Goal: Information Seeking & Learning: Find specific fact

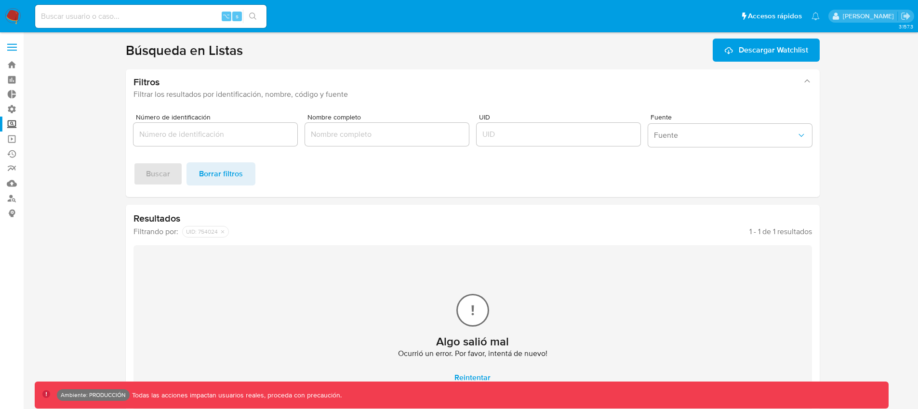
click at [14, 20] on img at bounding box center [13, 16] width 16 height 16
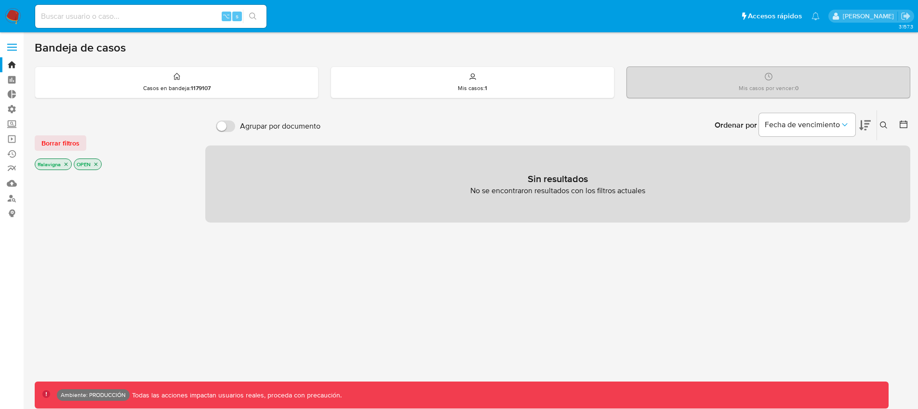
click at [13, 50] on span at bounding box center [12, 50] width 10 height 1
click at [0, 0] on input "checkbox" at bounding box center [0, 0] width 0 height 0
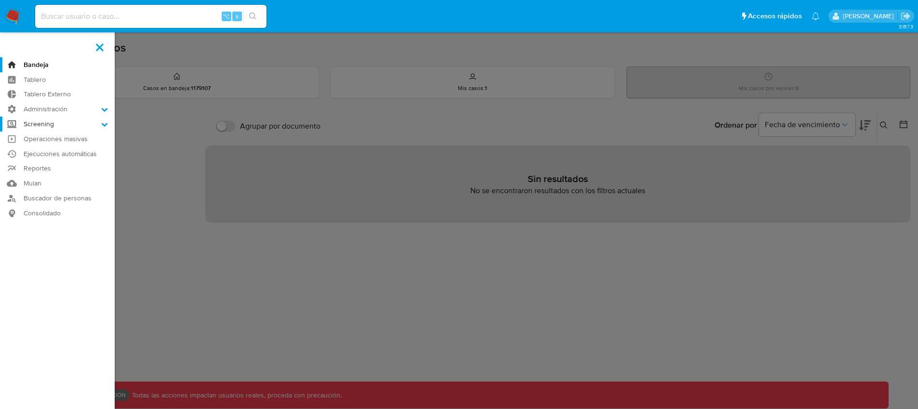
click at [68, 121] on label "Screening" at bounding box center [57, 124] width 115 height 15
click at [0, 0] on input "Screening" at bounding box center [0, 0] width 0 height 0
click at [53, 161] on link "Búsqueda en Listas" at bounding box center [57, 162] width 115 height 12
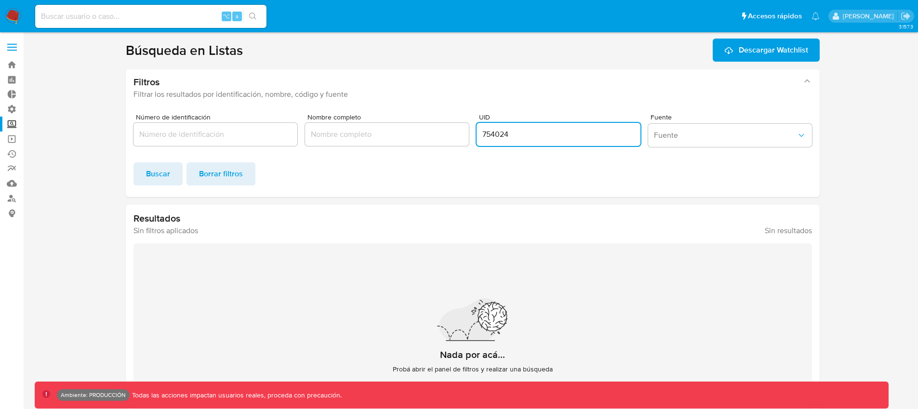
click at [506, 134] on input "754024" at bounding box center [558, 134] width 164 height 13
type input "959402"
click button "Buscar" at bounding box center [157, 173] width 49 height 23
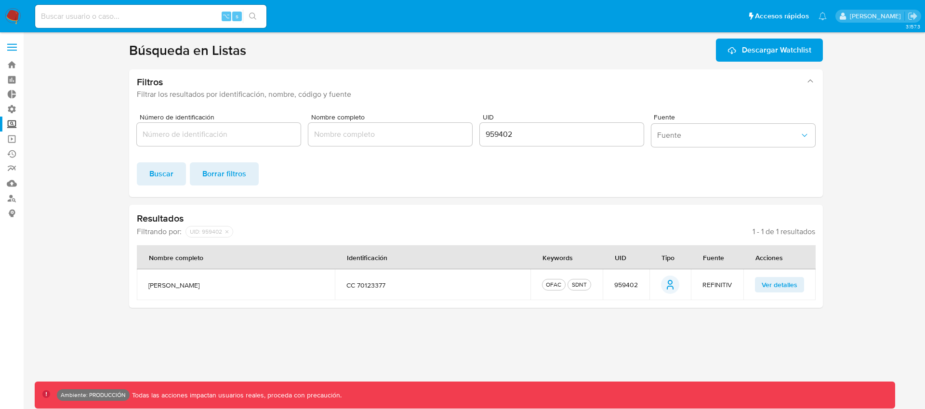
click at [782, 284] on span "Ver detalles" at bounding box center [780, 284] width 36 height 13
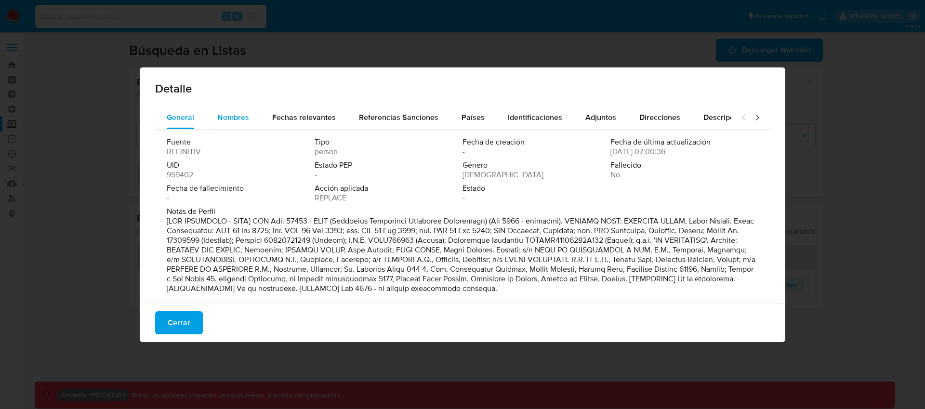
click at [247, 116] on span "Nombres" at bounding box center [233, 117] width 32 height 11
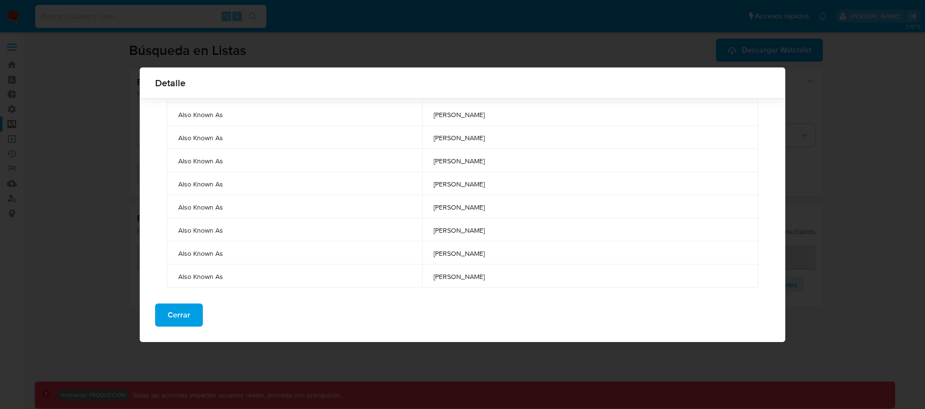
scroll to position [405, 0]
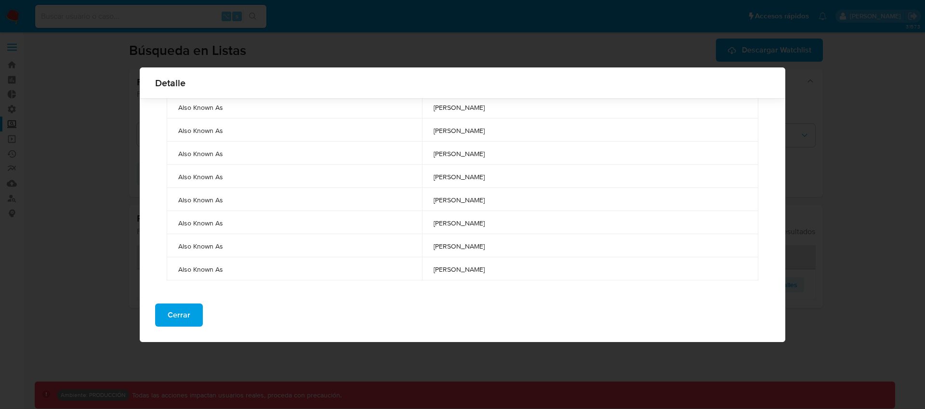
click at [443, 179] on span "jose antonio ramirez" at bounding box center [591, 176] width 314 height 9
click at [445, 200] on span "jose antonio ramirez" at bounding box center [591, 200] width 314 height 9
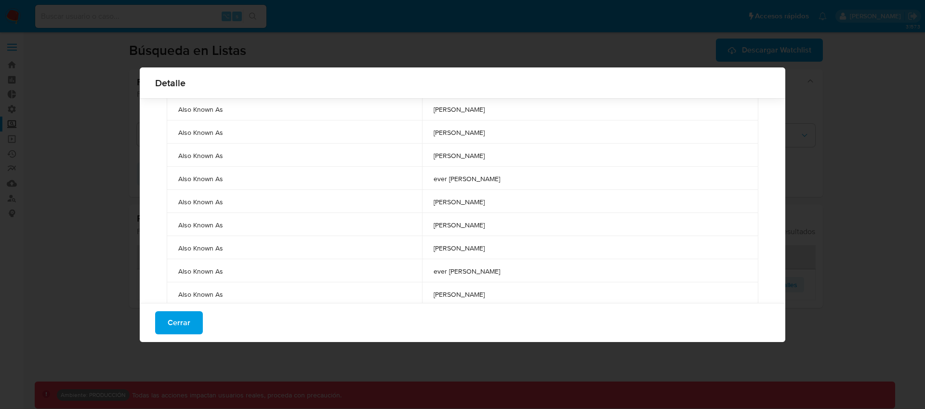
scroll to position [0, 0]
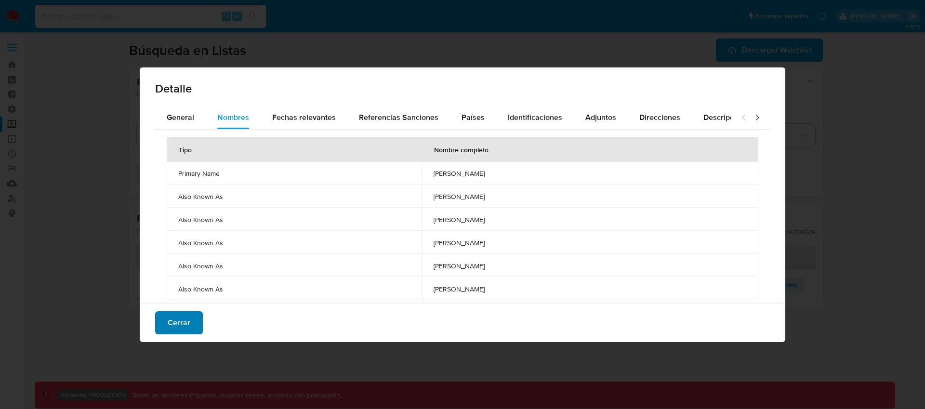
click at [180, 326] on span "Cerrar" at bounding box center [179, 322] width 23 height 21
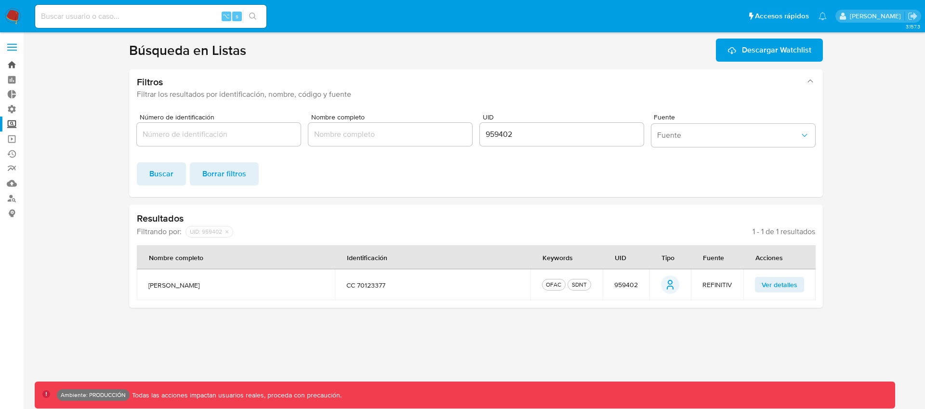
click at [9, 65] on link "Bandeja" at bounding box center [57, 64] width 115 height 15
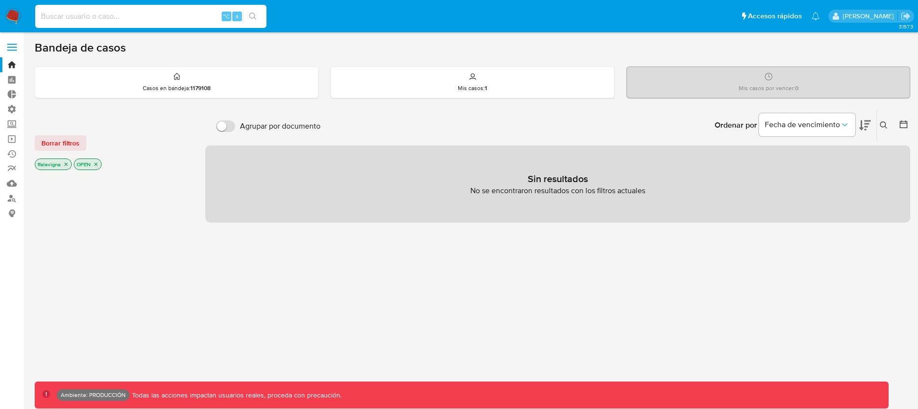
click at [92, 14] on input at bounding box center [150, 16] width 231 height 13
type input "63331804"
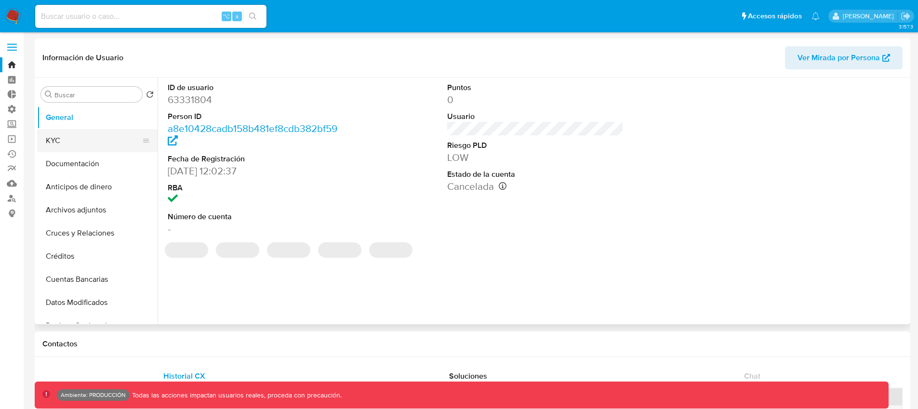
click at [66, 136] on button "KYC" at bounding box center [93, 140] width 113 height 23
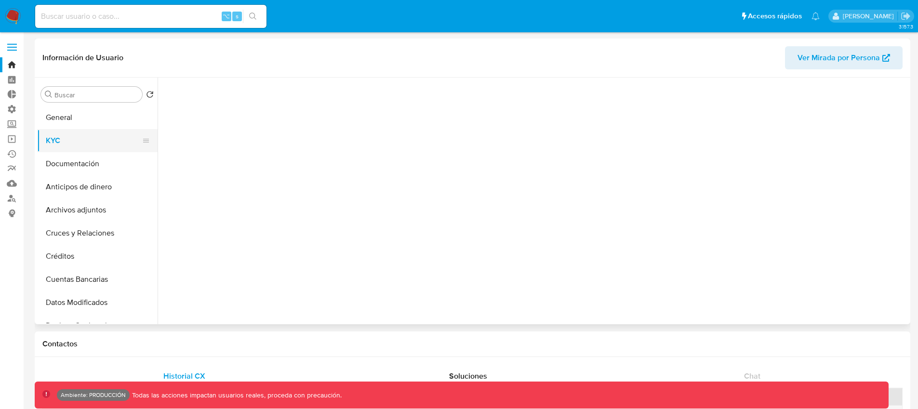
select select "10"
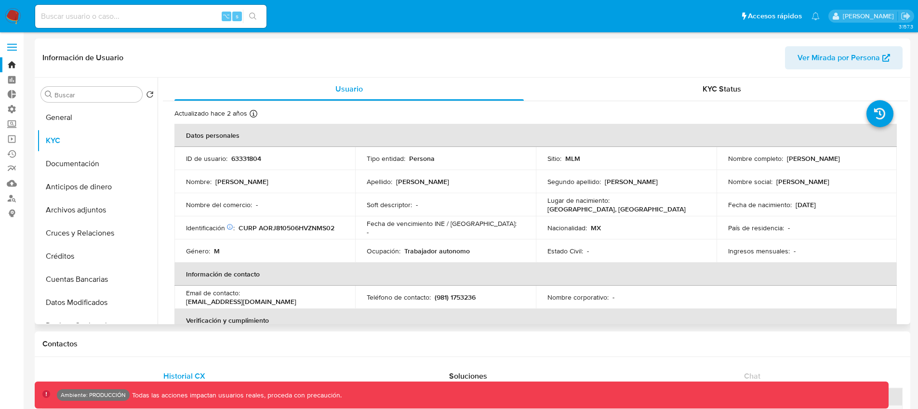
click at [832, 158] on p "[PERSON_NAME]" at bounding box center [813, 158] width 53 height 9
click at [831, 159] on p "[PERSON_NAME]" at bounding box center [813, 158] width 53 height 9
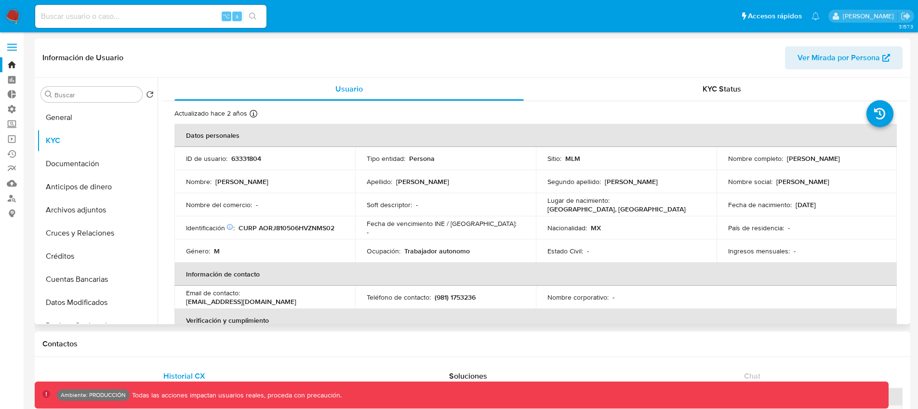
click at [860, 159] on div "Nombre completo : Jose Antonio Ramirez" at bounding box center [807, 158] width 158 height 9
drag, startPoint x: 860, startPoint y: 159, endPoint x: 783, endPoint y: 159, distance: 76.1
click at [783, 159] on div "Nombre completo : Jose Antonio Ramirez" at bounding box center [807, 158] width 158 height 9
copy p "[PERSON_NAME]"
click at [14, 47] on span at bounding box center [12, 47] width 10 height 1
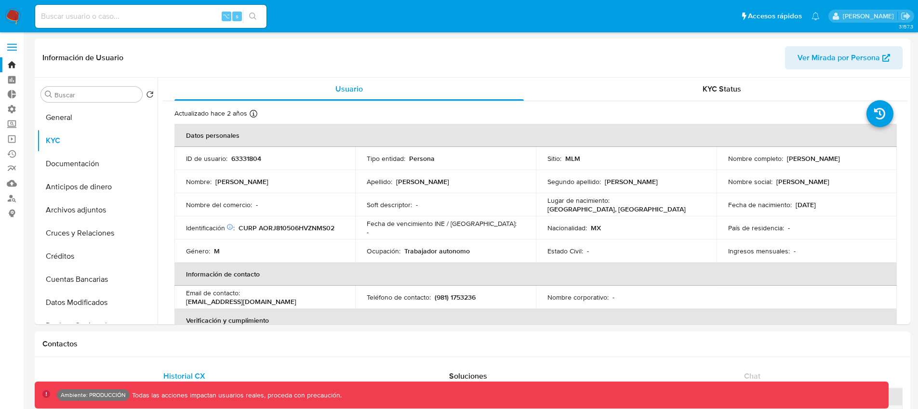
click at [0, 0] on input "checkbox" at bounding box center [0, 0] width 0 height 0
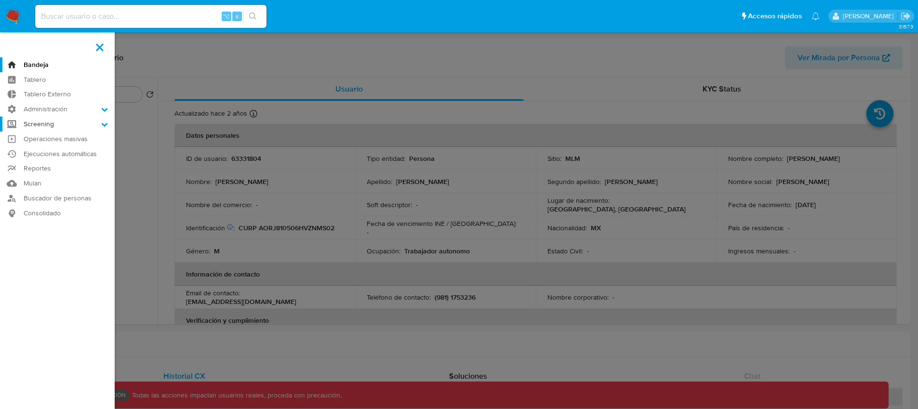
click at [71, 125] on label "Screening" at bounding box center [57, 124] width 115 height 15
click at [0, 0] on input "Screening" at bounding box center [0, 0] width 0 height 0
click at [56, 185] on link "Herramientas" at bounding box center [57, 186] width 115 height 12
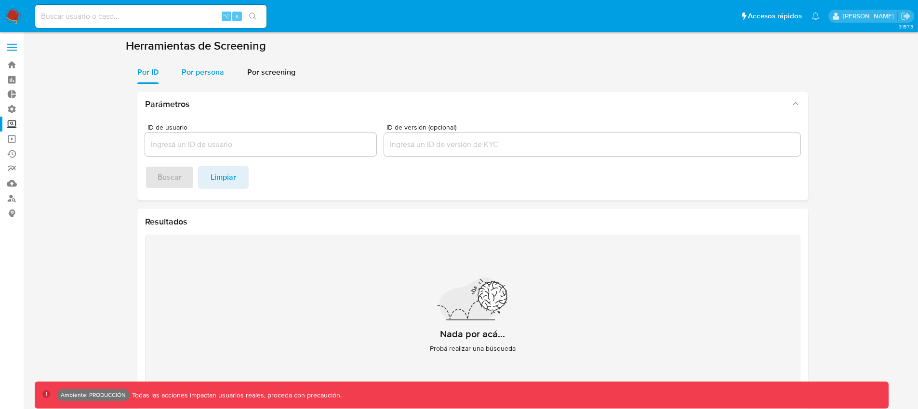
click at [206, 76] on span "Por persona" at bounding box center [203, 71] width 42 height 11
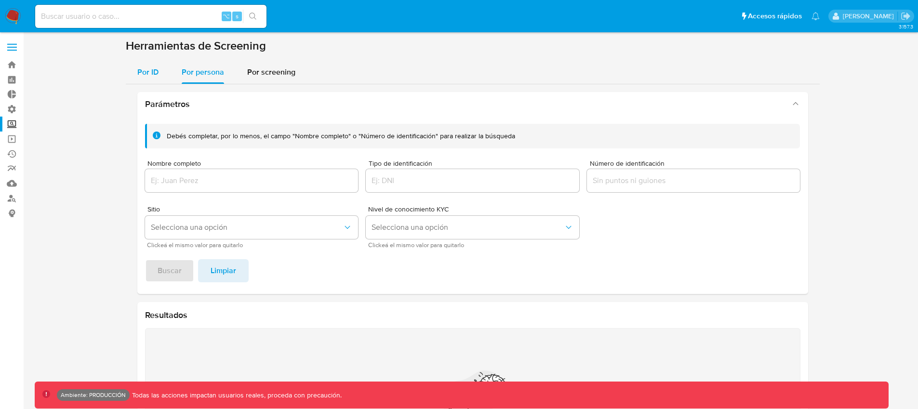
click at [150, 76] on span "Por ID" at bounding box center [147, 71] width 21 height 11
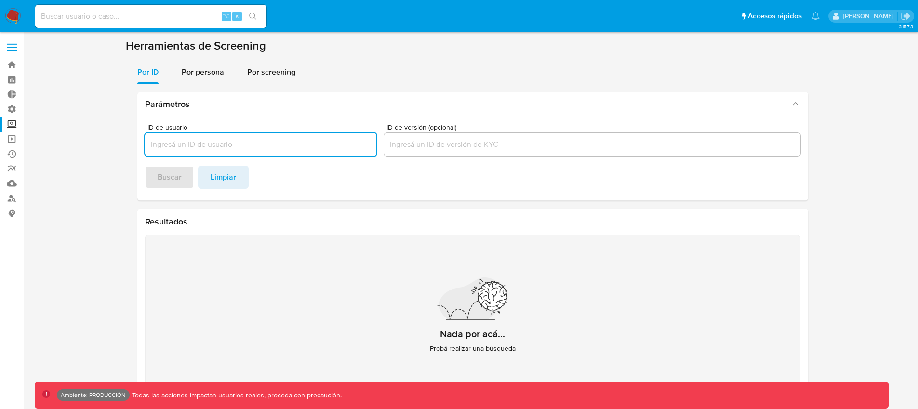
click at [182, 138] on input "ID de usuario" at bounding box center [260, 144] width 231 height 13
click at [145, 166] on button "Buscar" at bounding box center [169, 177] width 49 height 23
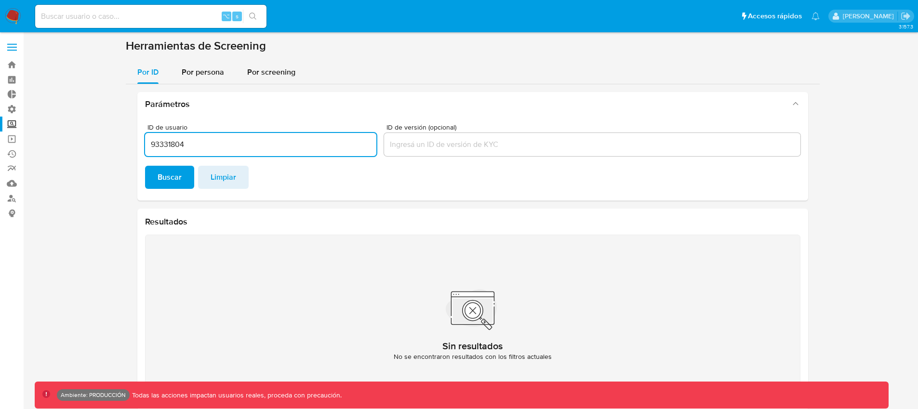
click at [172, 139] on input "93331804" at bounding box center [260, 144] width 231 height 13
click at [159, 142] on input "93331804" at bounding box center [260, 144] width 231 height 13
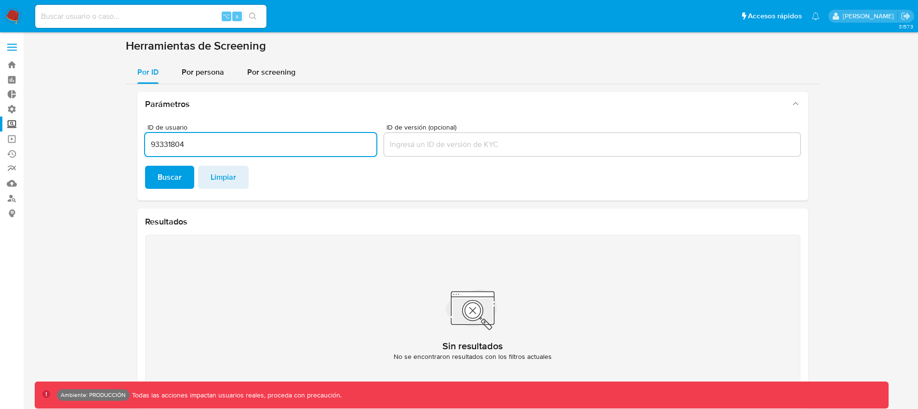
click at [159, 142] on input "93331804" at bounding box center [260, 144] width 231 height 13
click at [212, 142] on input "93331804" at bounding box center [260, 144] width 231 height 13
click at [157, 146] on input "93331804" at bounding box center [260, 144] width 231 height 13
paste input "6"
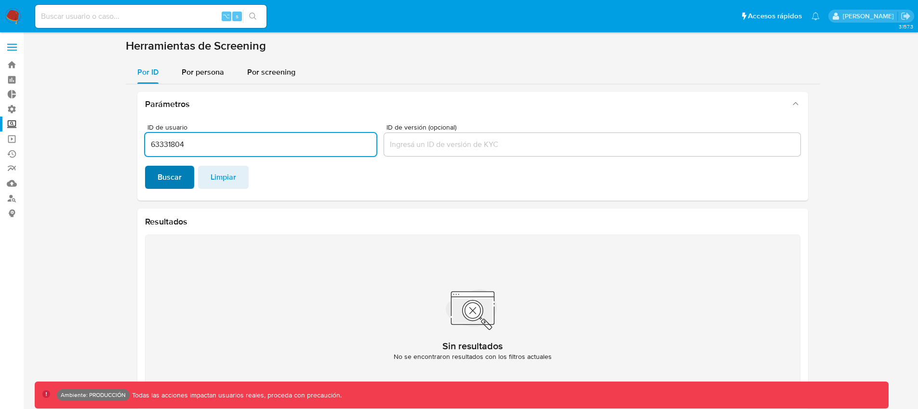
type input "63331804"
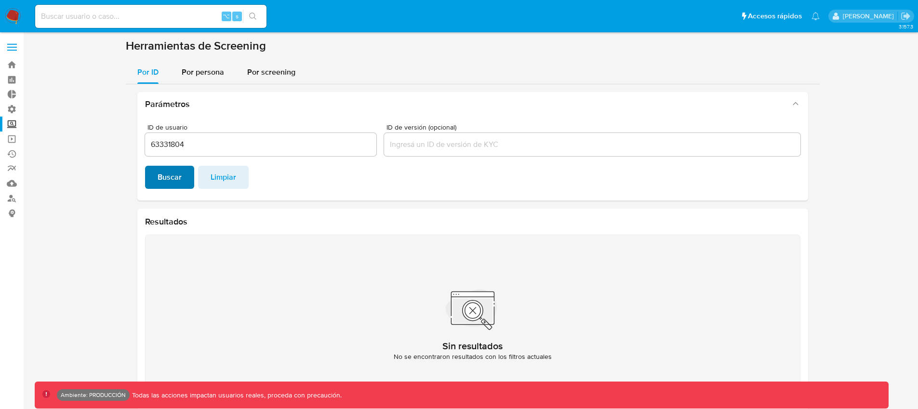
click at [167, 176] on span "Buscar" at bounding box center [170, 177] width 24 height 21
click at [192, 87] on div "Parámetros ID de usuario 63331804 ID de versión (opcional) Buscar Limpiar Resul…" at bounding box center [473, 251] width 694 height 334
click at [198, 74] on span "Por persona" at bounding box center [203, 71] width 42 height 11
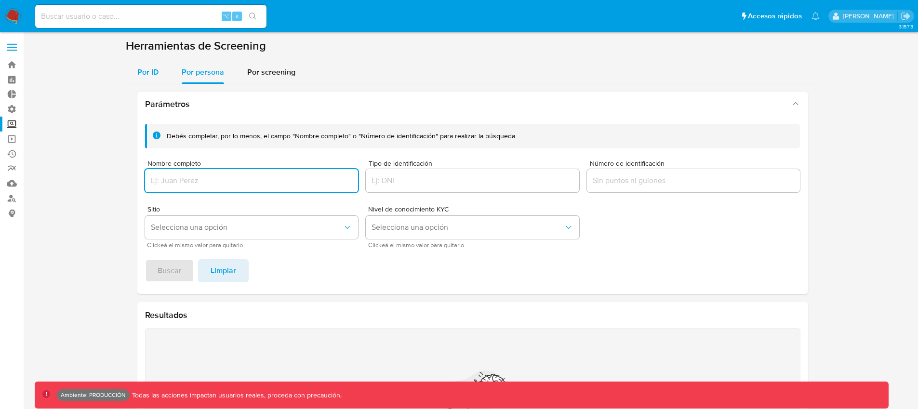
click at [156, 76] on span "Por ID" at bounding box center [147, 71] width 21 height 11
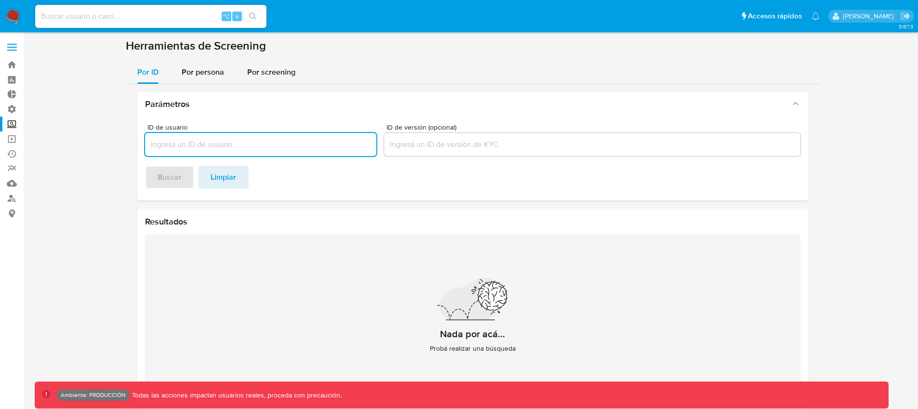
click at [186, 140] on input "ID de usuario" at bounding box center [260, 144] width 231 height 13
type input "63331804"
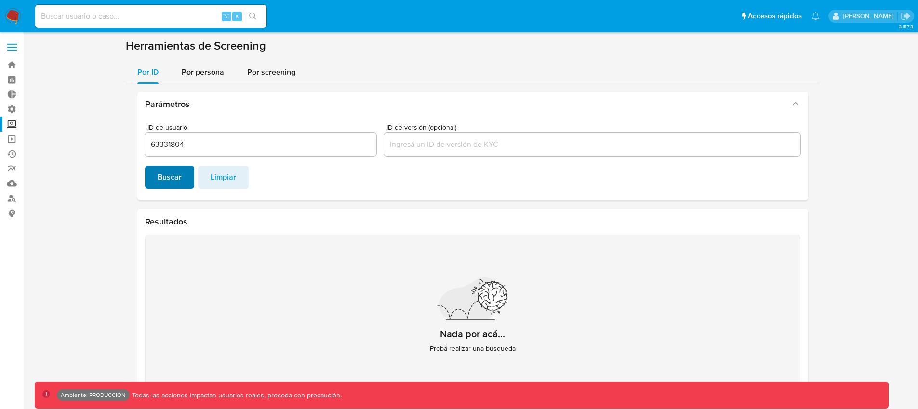
click at [175, 175] on span "Buscar" at bounding box center [170, 177] width 24 height 21
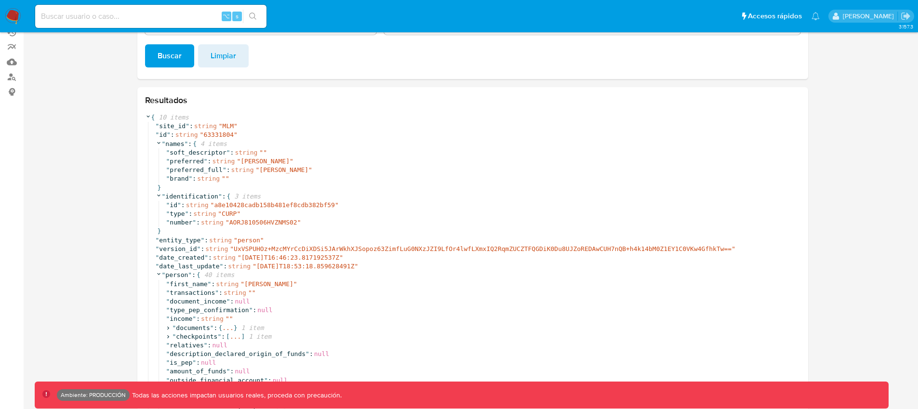
scroll to position [50, 0]
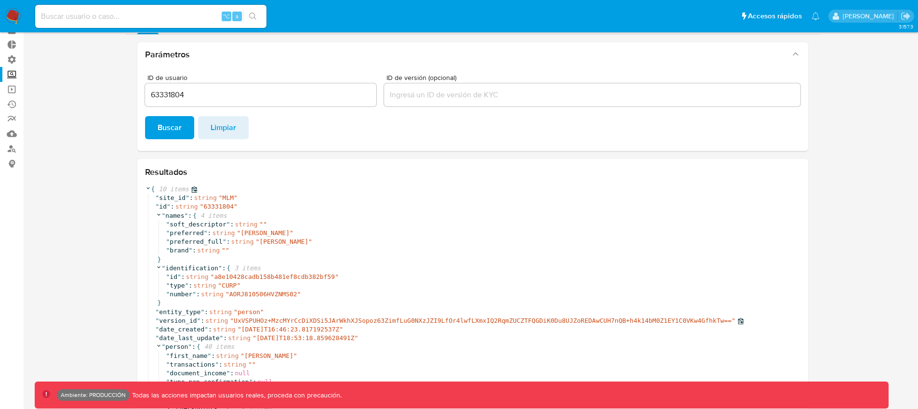
click at [246, 317] on div "" version_id " : string " UxVSPUHOz+MzcMYrCcDiXDSi5JArWkhXJSopoz63ZimfLuG0NXzJZ…" at bounding box center [478, 321] width 645 height 9
drag, startPoint x: 233, startPoint y: 322, endPoint x: 729, endPoint y: 320, distance: 495.8
click at [729, 320] on span "UxVSPUHOz+MzcMYrCcDiXDSi5JArWkhXJSopoz63ZimfLuG0NXzJZI9LfOr4lwfLXmxIQ2RqmZUCZTF…" at bounding box center [483, 320] width 498 height 7
click at [503, 89] on input "ID de versión (opcional)" at bounding box center [592, 95] width 416 height 13
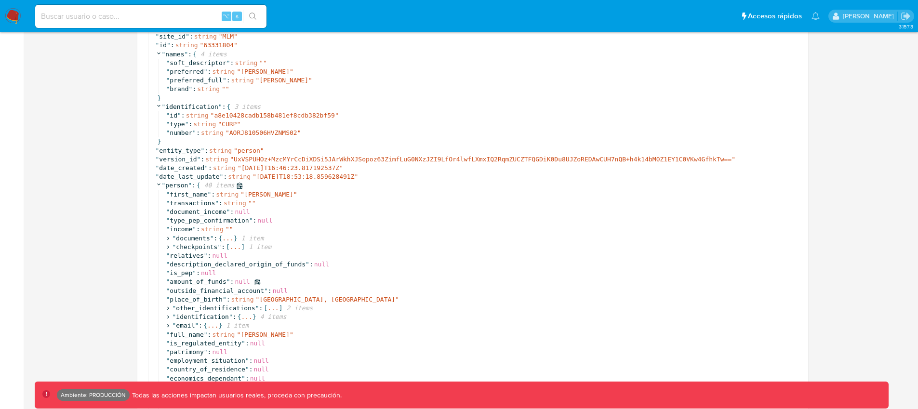
scroll to position [224, 0]
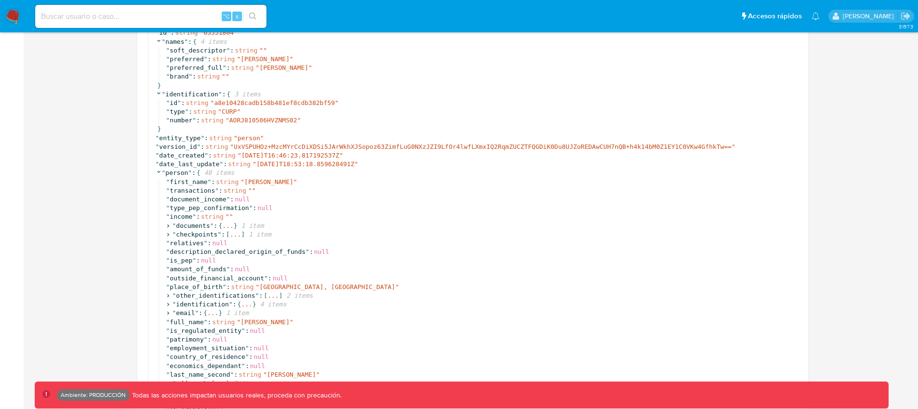
click at [15, 23] on img at bounding box center [13, 16] width 16 height 16
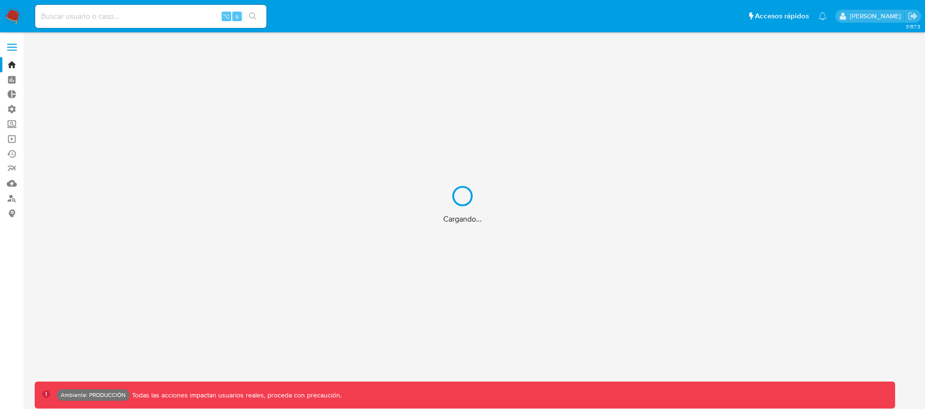
click at [17, 47] on div "Cargando..." at bounding box center [462, 204] width 925 height 409
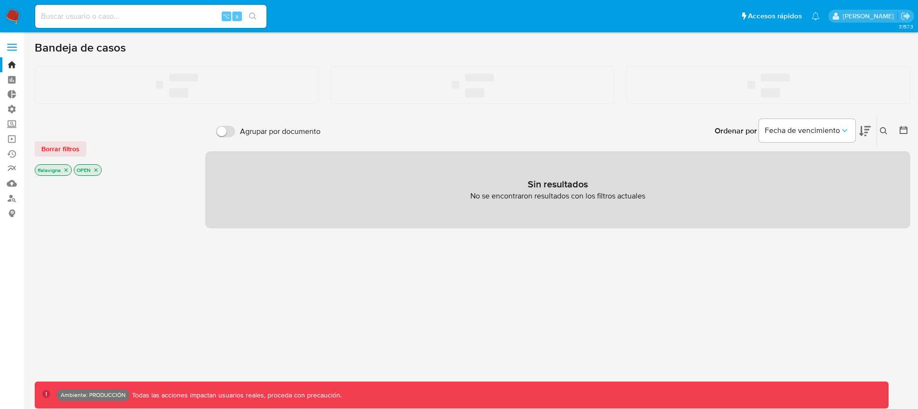
click at [13, 47] on span at bounding box center [12, 47] width 10 height 1
click at [0, 0] on input "checkbox" at bounding box center [0, 0] width 0 height 0
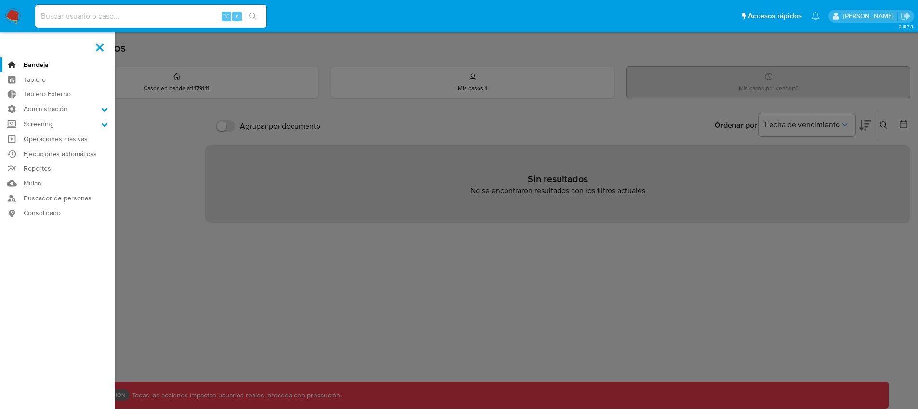
click at [100, 45] on span at bounding box center [100, 47] width 8 height 8
click at [0, 0] on input "checkbox" at bounding box center [0, 0] width 0 height 0
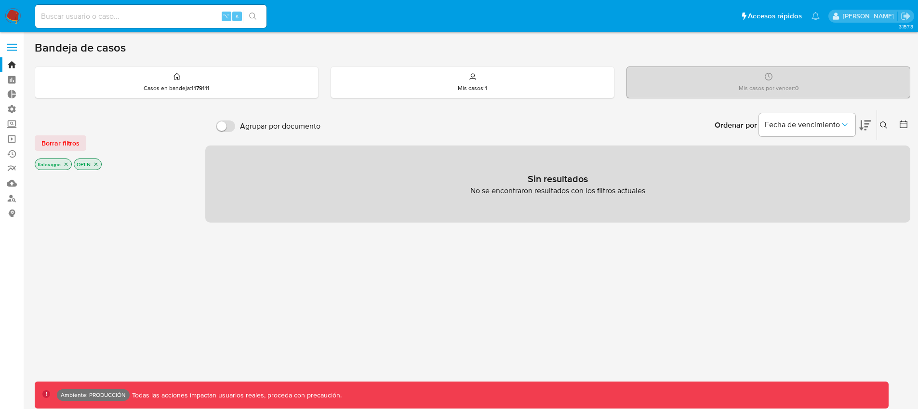
click at [98, 166] on icon "close-filter" at bounding box center [96, 164] width 6 height 6
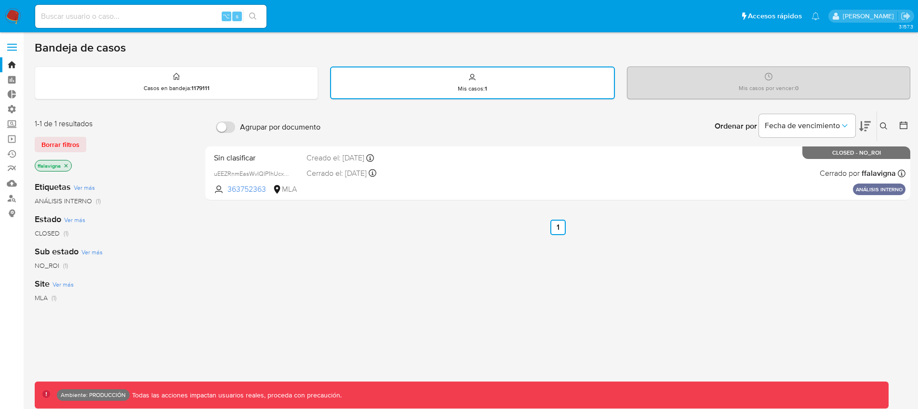
click at [66, 167] on icon "close-filter" at bounding box center [66, 165] width 3 height 3
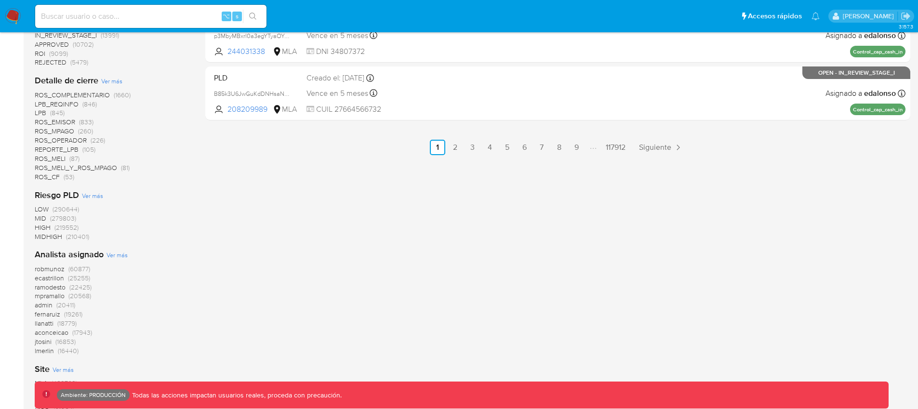
scroll to position [714, 0]
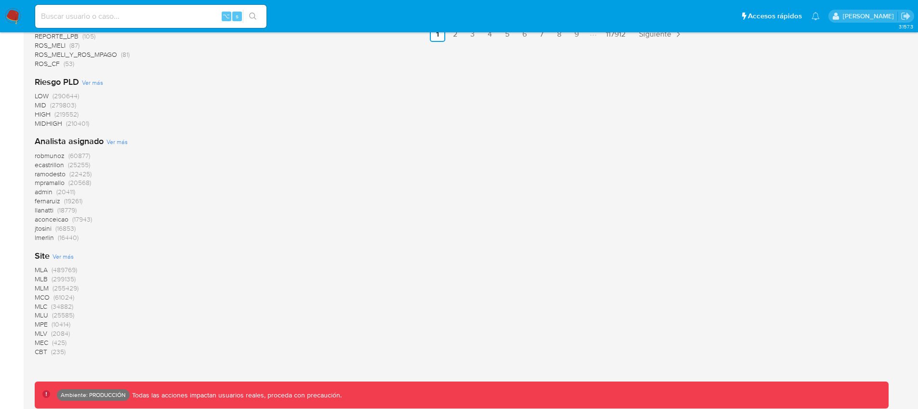
click at [45, 288] on span "MLM" at bounding box center [42, 288] width 14 height 10
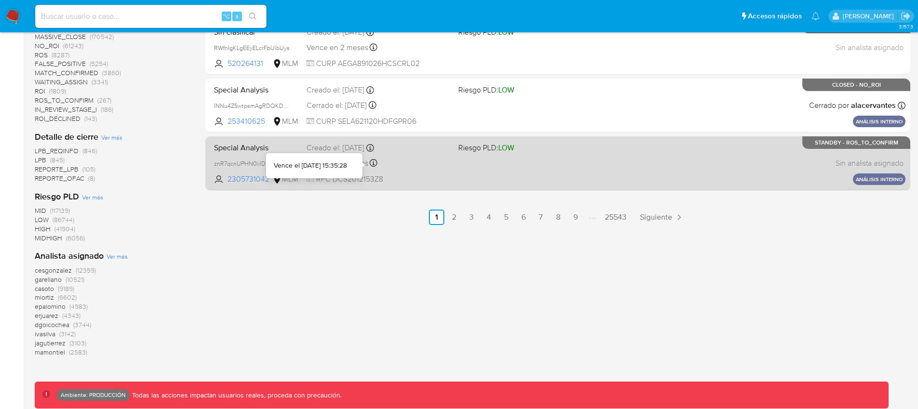
scroll to position [518, 0]
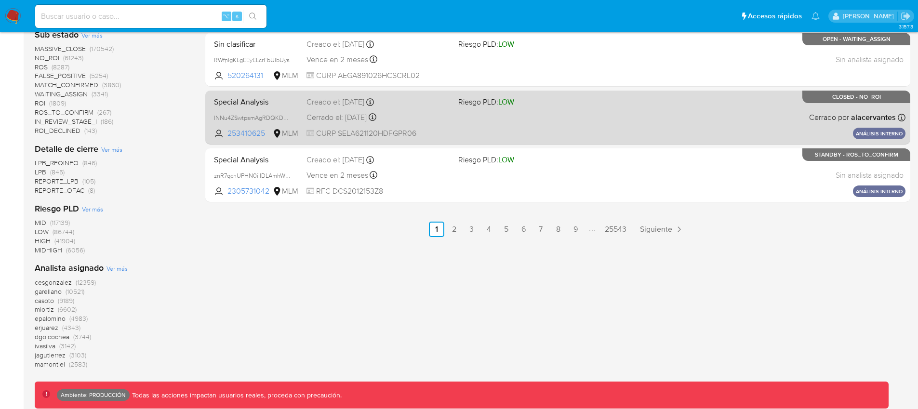
click at [468, 127] on div "Special Analysis INNu4ZSwtpsmAgRDQKD6mNjl 253410625 MLM Riesgo PLD: LOW Creado …" at bounding box center [557, 117] width 695 height 49
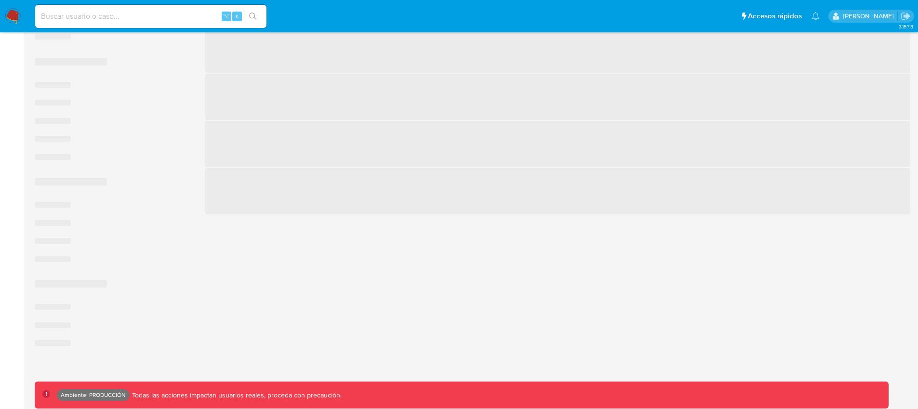
scroll to position [530, 0]
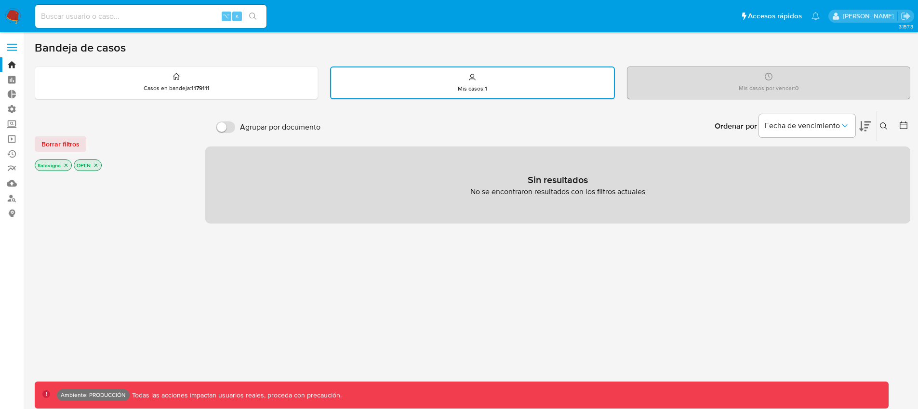
click at [171, 18] on input at bounding box center [150, 16] width 231 height 13
paste input "63331804"
type input "63331804"
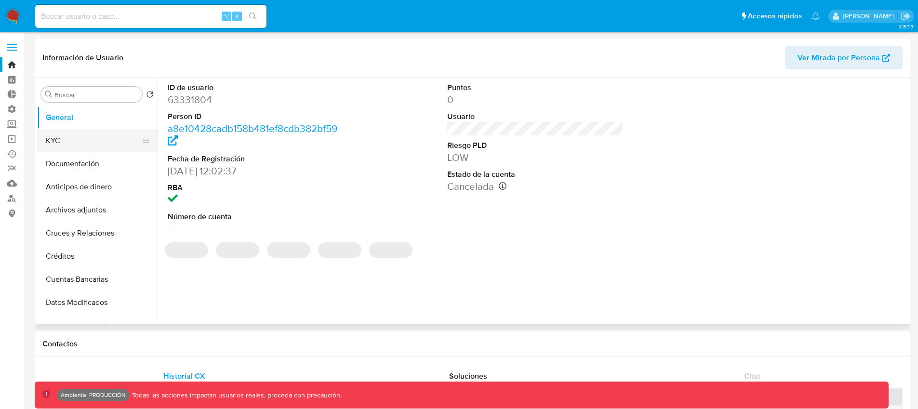
click at [101, 135] on button "KYC" at bounding box center [93, 140] width 113 height 23
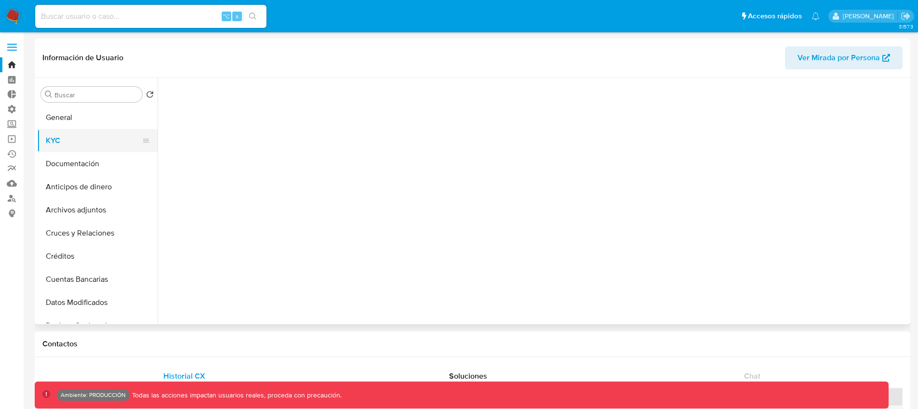
select select "10"
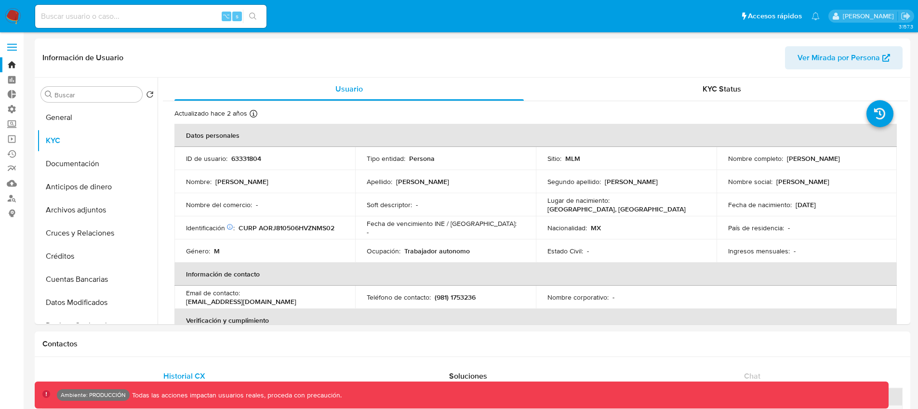
click at [16, 50] on span at bounding box center [12, 50] width 10 height 1
click at [0, 0] on input "checkbox" at bounding box center [0, 0] width 0 height 0
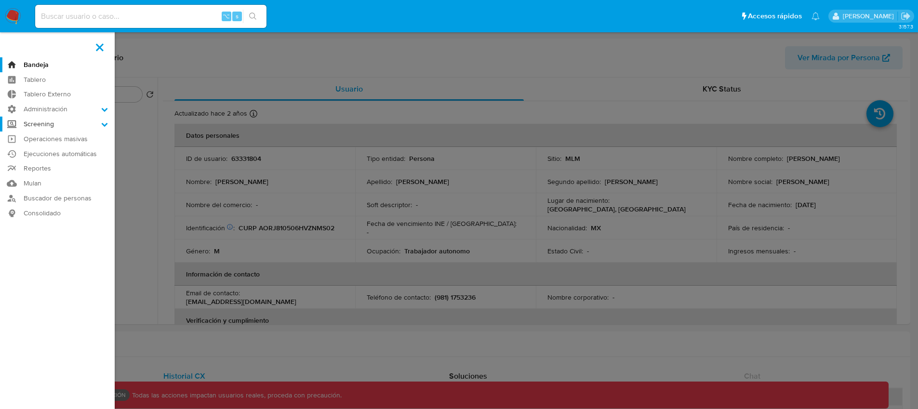
click at [72, 123] on label "Screening" at bounding box center [57, 124] width 115 height 15
click at [0, 0] on input "Screening" at bounding box center [0, 0] width 0 height 0
click at [55, 190] on link "Herramientas" at bounding box center [57, 186] width 115 height 12
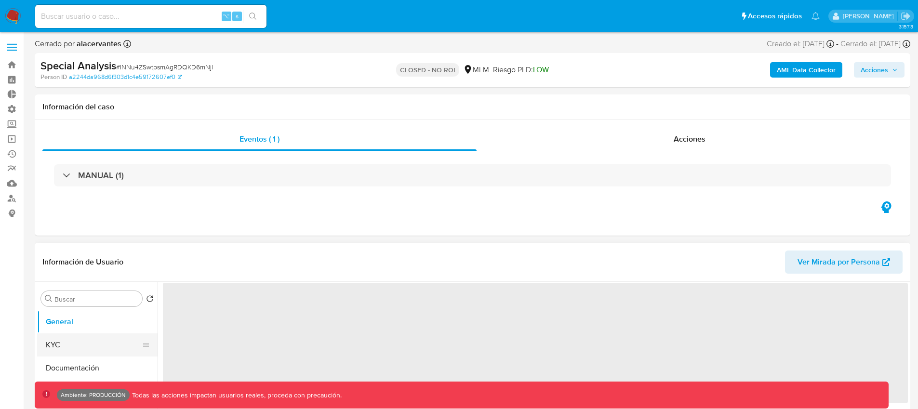
click at [66, 345] on button "KYC" at bounding box center [93, 344] width 113 height 23
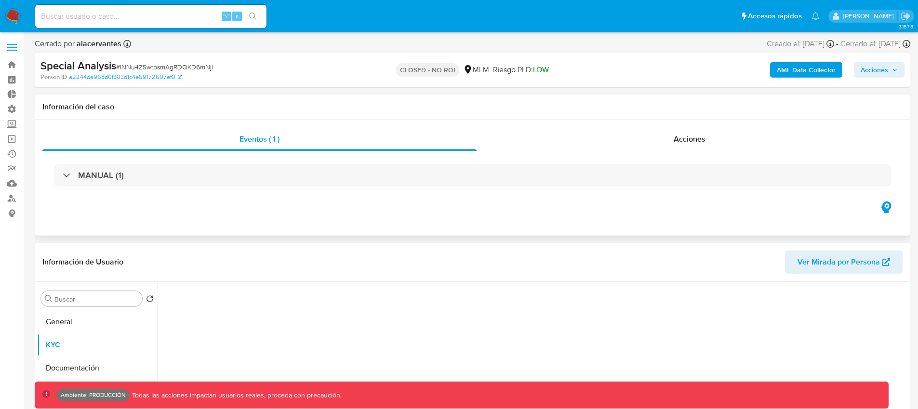
select select "10"
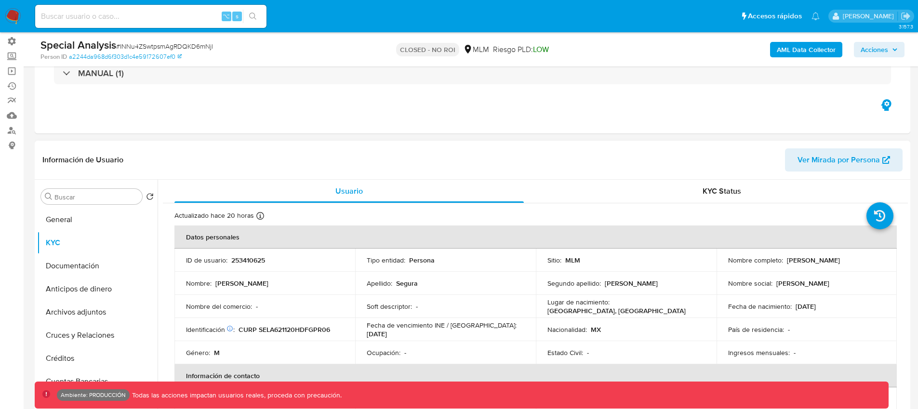
scroll to position [124, 0]
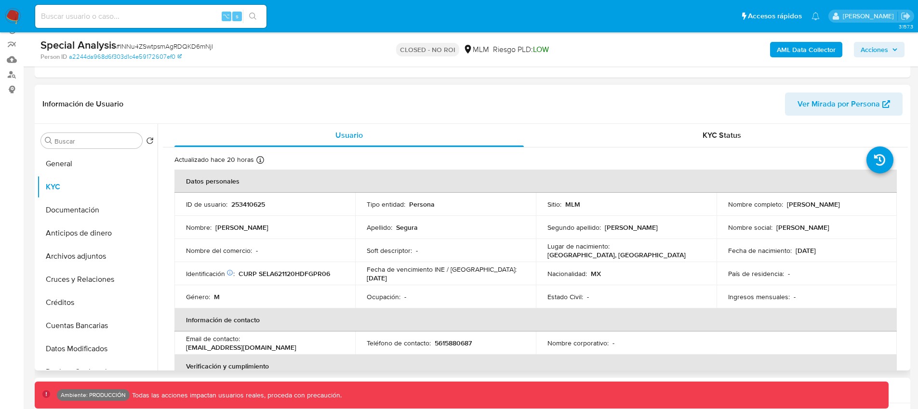
click at [256, 205] on p "253410625" at bounding box center [248, 204] width 34 height 9
copy p "253410625"
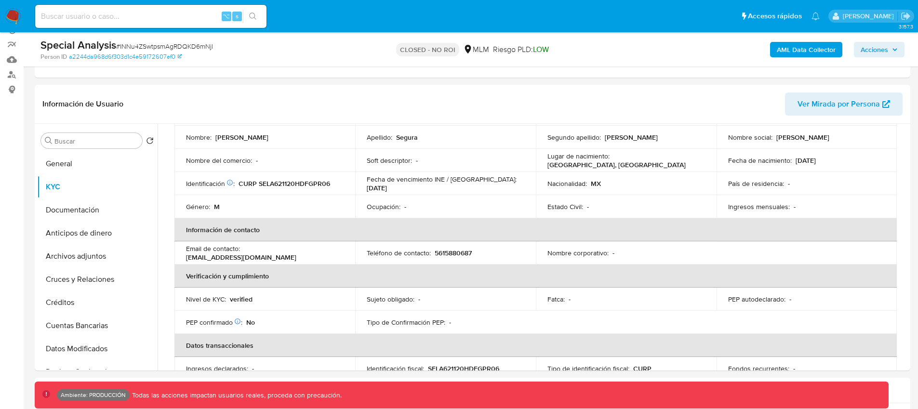
scroll to position [103, 0]
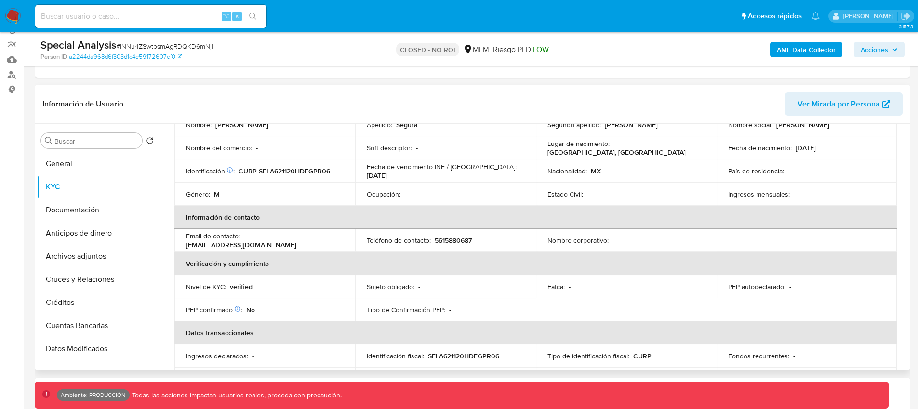
click at [245, 287] on p "verified" at bounding box center [241, 286] width 23 height 9
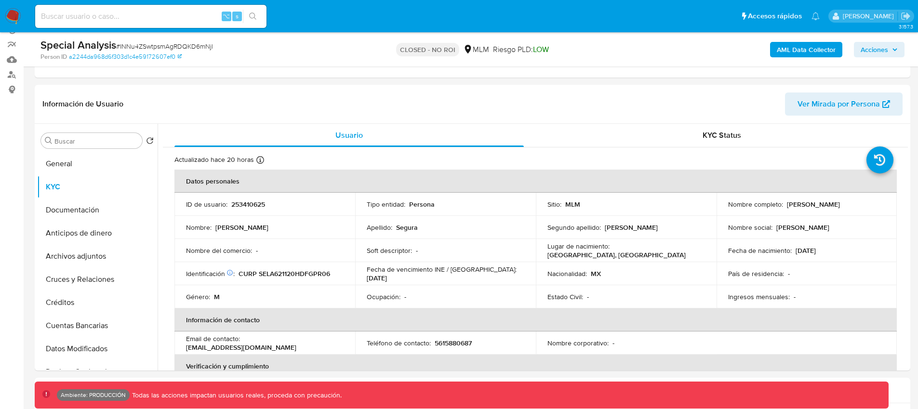
click at [109, 16] on input at bounding box center [150, 16] width 231 height 13
paste input "63331804"
type input "63331804"
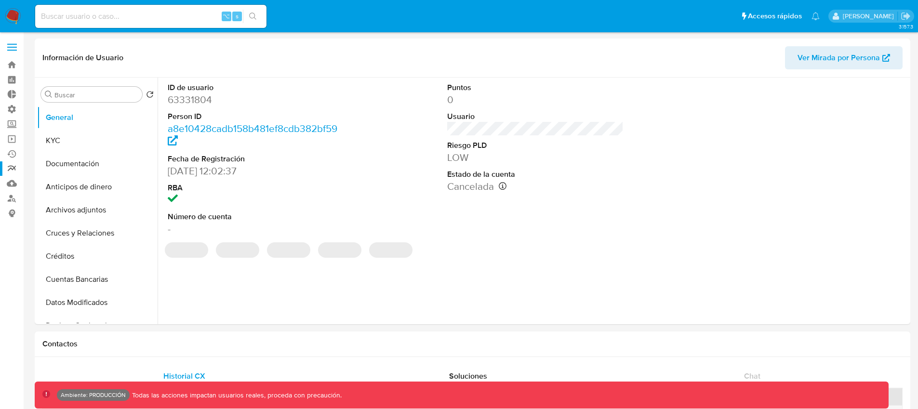
select select "10"
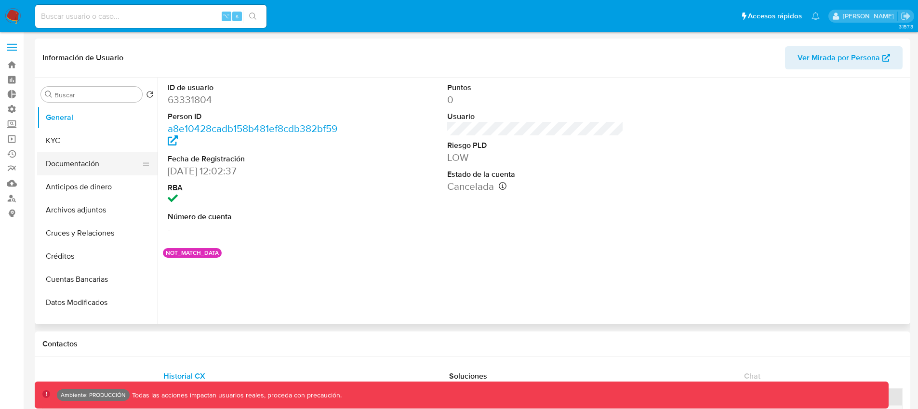
click at [66, 162] on button "Documentación" at bounding box center [93, 163] width 113 height 23
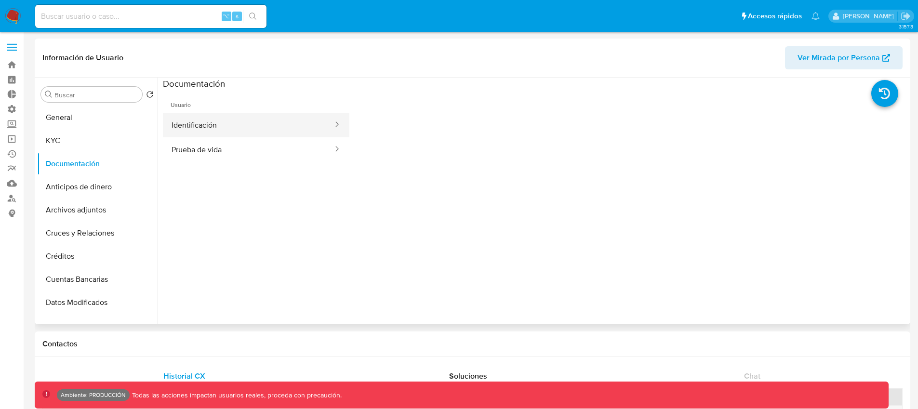
click at [218, 125] on button "Identificación" at bounding box center [248, 125] width 171 height 25
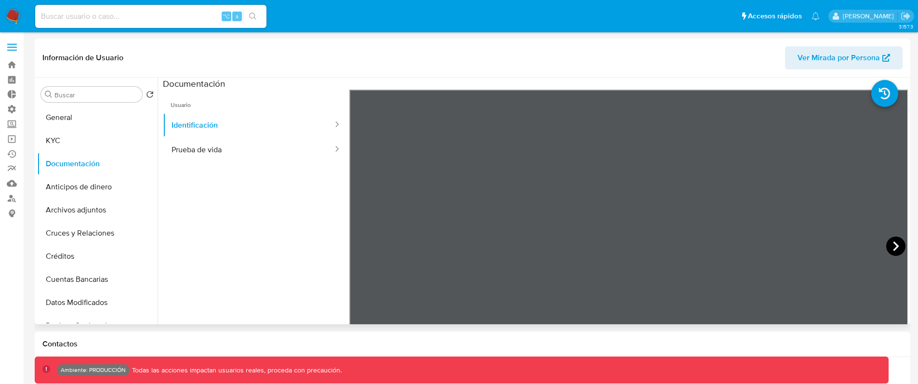
click at [888, 247] on icon at bounding box center [895, 246] width 19 height 19
click at [359, 246] on icon at bounding box center [361, 246] width 6 height 10
click at [213, 148] on button "Prueba de vida" at bounding box center [248, 149] width 171 height 25
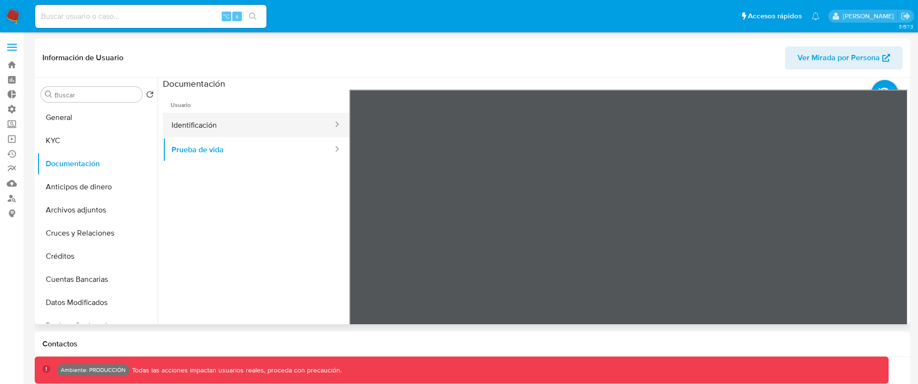
click at [219, 117] on button "Identificación" at bounding box center [248, 125] width 171 height 25
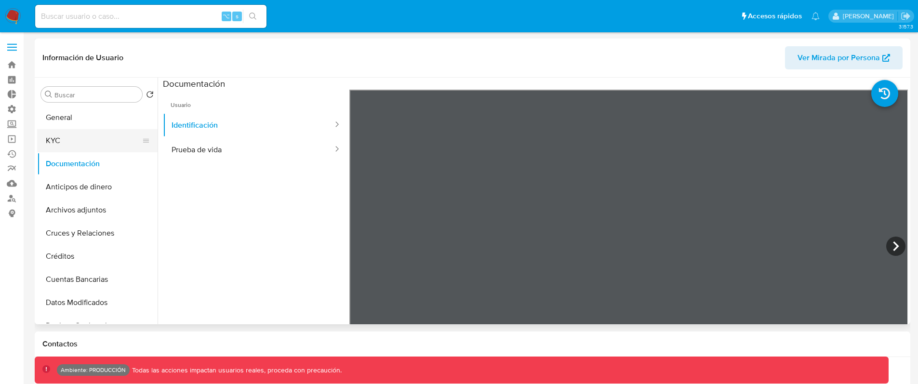
click at [66, 144] on button "KYC" at bounding box center [93, 140] width 113 height 23
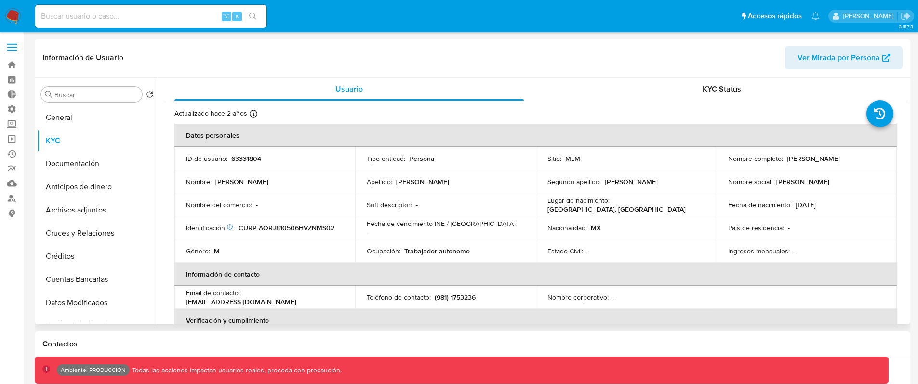
scroll to position [6, 0]
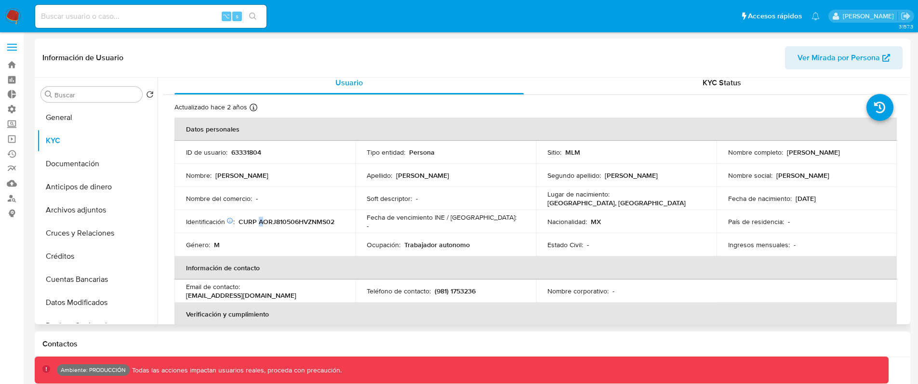
click at [261, 222] on p "CURP AORJ810506HVZNMS02" at bounding box center [286, 221] width 96 height 9
click at [265, 224] on p "CURP AORJ810506HVZNMS02" at bounding box center [286, 221] width 96 height 9
click at [273, 222] on p "CURP AORJ810506HVZNMS02" at bounding box center [286, 221] width 96 height 9
click at [272, 223] on p "CURP AORJ810506HVZNMS02" at bounding box center [286, 221] width 96 height 9
click at [270, 221] on p "CURP AORJ810506HVZNMS02" at bounding box center [286, 221] width 96 height 9
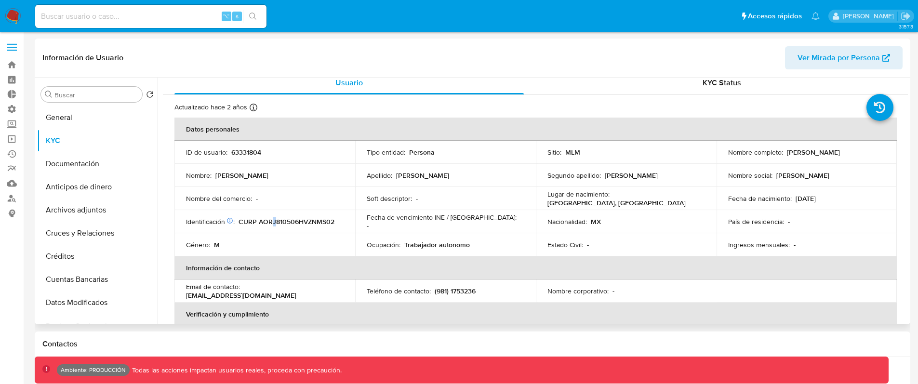
click at [274, 222] on p "CURP AORJ810506HVZNMS02" at bounding box center [286, 221] width 96 height 9
click at [263, 222] on p "CURP AORJ810506HVZNMS02" at bounding box center [286, 221] width 96 height 9
click at [260, 222] on p "CURP AORJ810506HVZNMS02" at bounding box center [286, 221] width 96 height 9
click at [89, 159] on button "Documentación" at bounding box center [93, 163] width 113 height 23
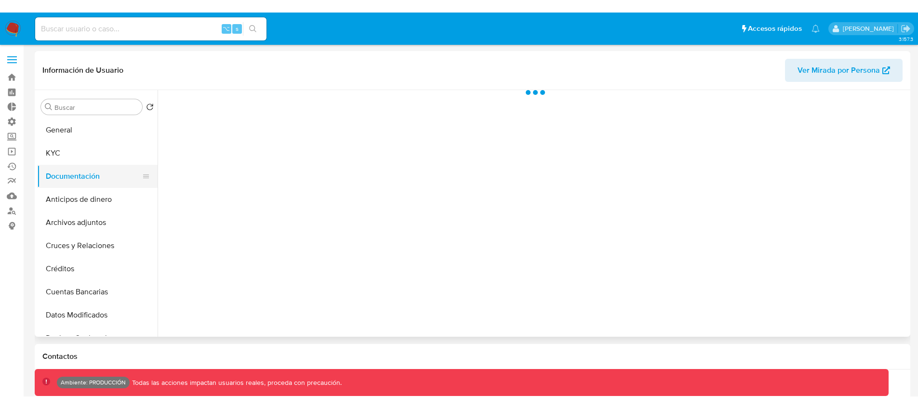
scroll to position [0, 0]
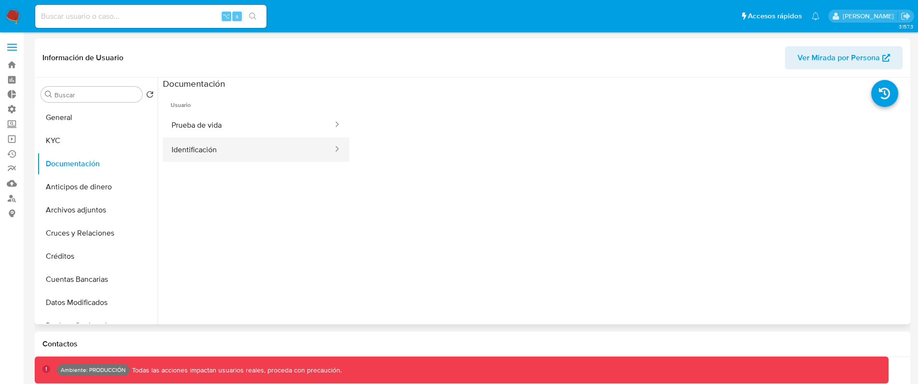
click at [261, 146] on button "Identificación" at bounding box center [248, 149] width 171 height 25
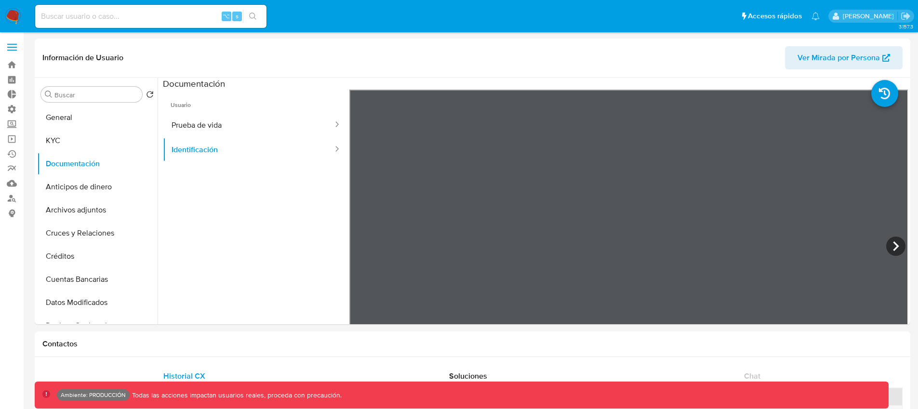
click at [20, 15] on img at bounding box center [13, 16] width 16 height 16
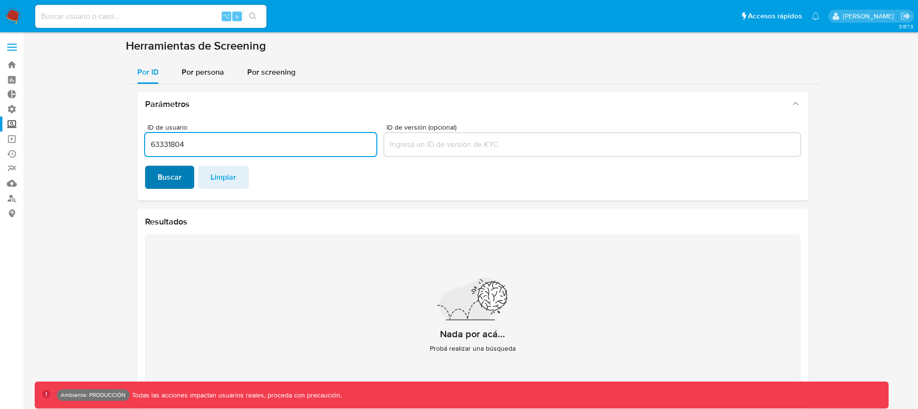
type input "63331804"
click at [175, 178] on span "Buscar" at bounding box center [170, 177] width 24 height 21
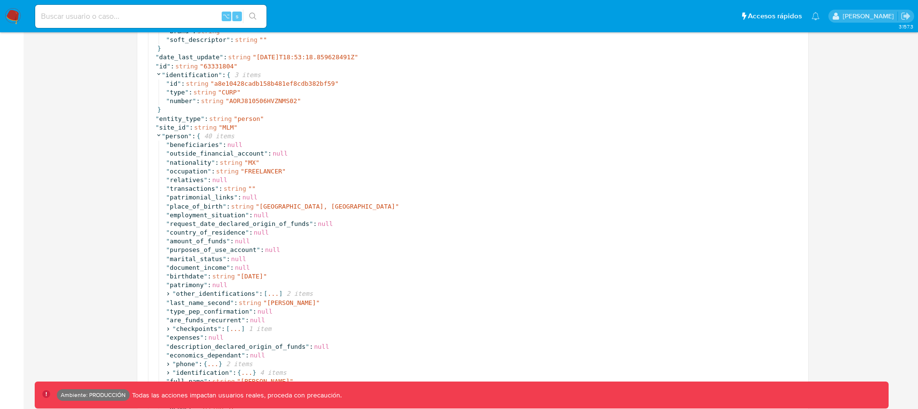
scroll to position [249, 0]
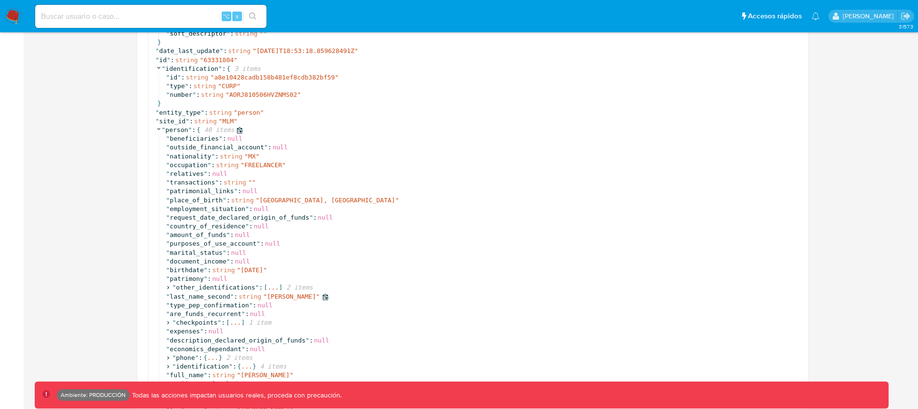
click at [276, 297] on span "Ramirez" at bounding box center [291, 296] width 49 height 7
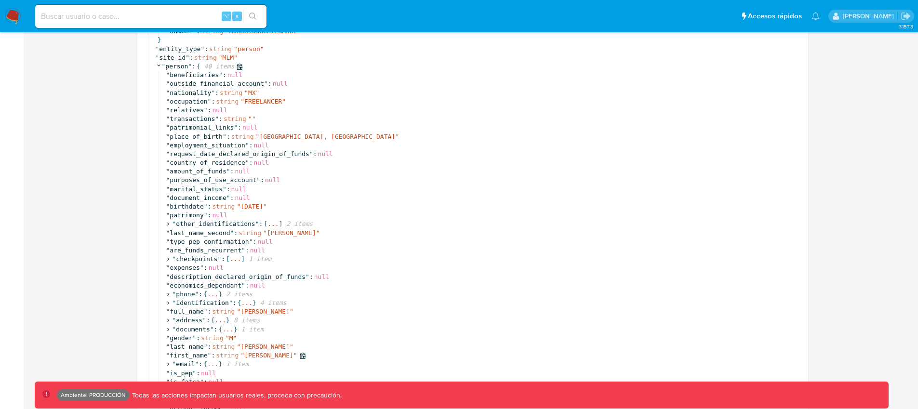
click at [250, 356] on span "Jose" at bounding box center [268, 355] width 49 height 7
click at [251, 348] on span "Antonio" at bounding box center [264, 346] width 49 height 7
